Goal: Task Accomplishment & Management: Manage account settings

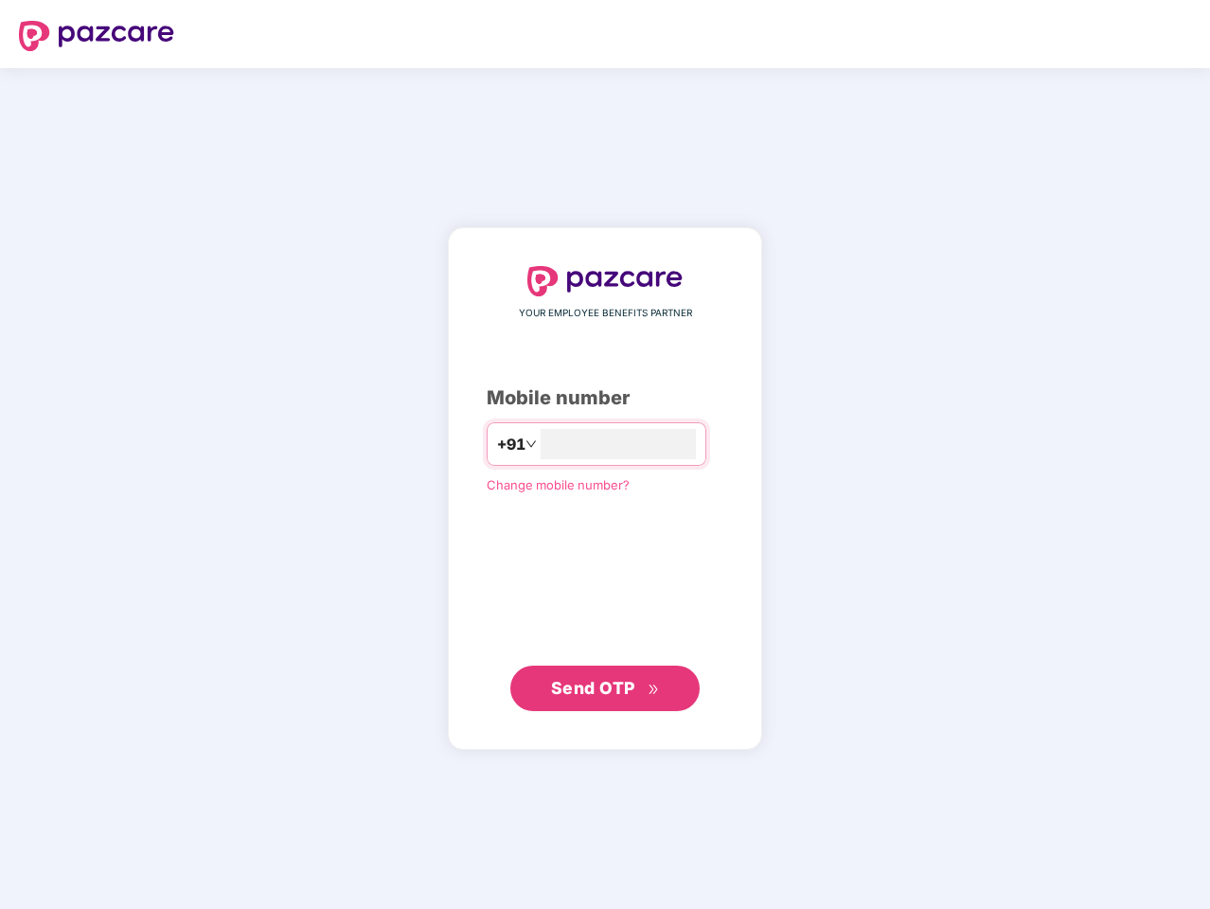
click at [605, 455] on input "number" at bounding box center [618, 444] width 155 height 30
click at [97, 36] on img at bounding box center [96, 36] width 155 height 30
click at [497, 444] on span "+91" at bounding box center [511, 445] width 28 height 24
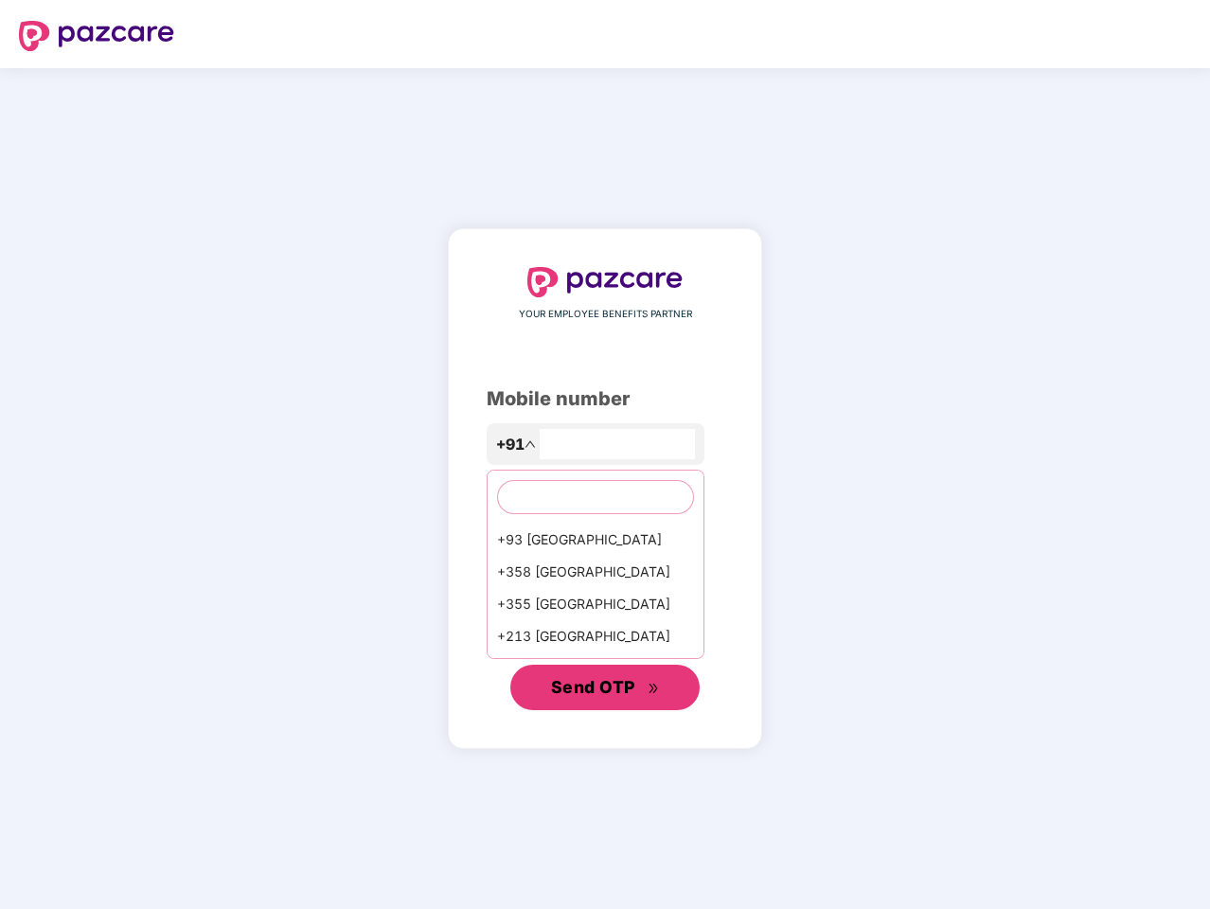
click at [605, 689] on span "Send OTP" at bounding box center [593, 687] width 84 height 20
